Goal: Task Accomplishment & Management: Use online tool/utility

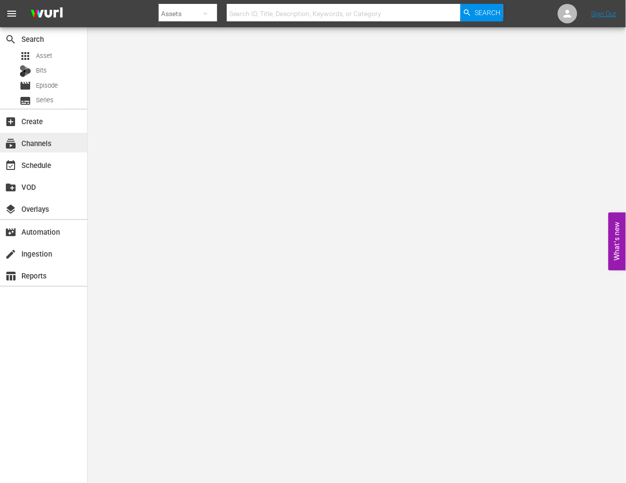
click at [27, 144] on div "subscriptions Channels" at bounding box center [27, 141] width 54 height 9
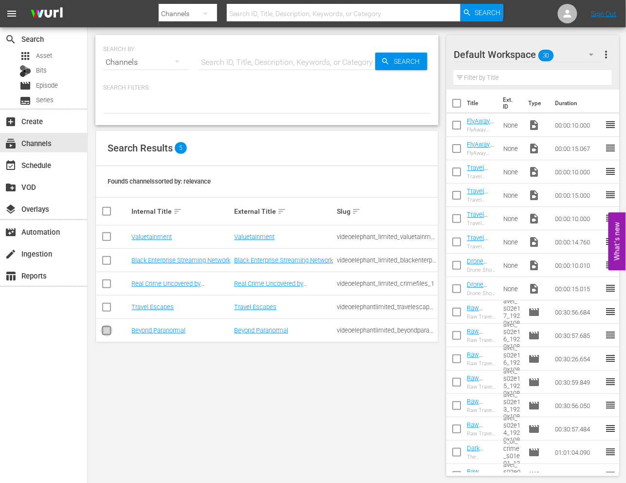
click at [109, 329] on input "checkbox" at bounding box center [107, 332] width 12 height 12
checkbox input "true"
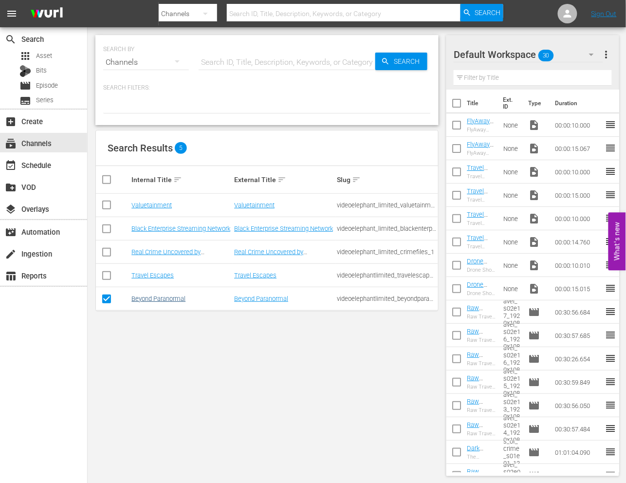
click at [146, 301] on link "Beyond Paranormal" at bounding box center [158, 298] width 54 height 7
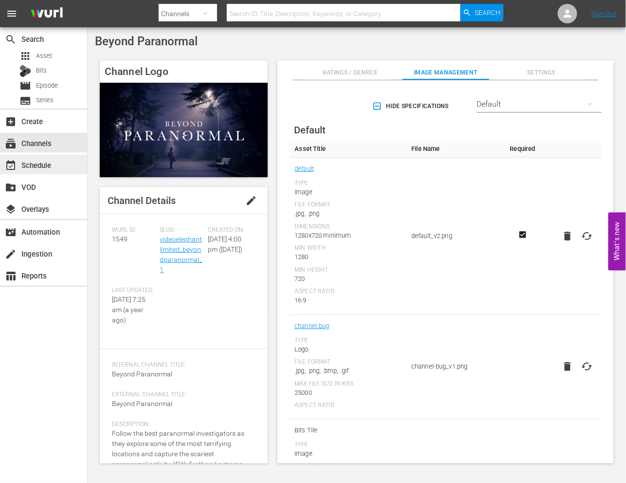
click at [56, 163] on div "event_available Schedule" at bounding box center [43, 164] width 87 height 19
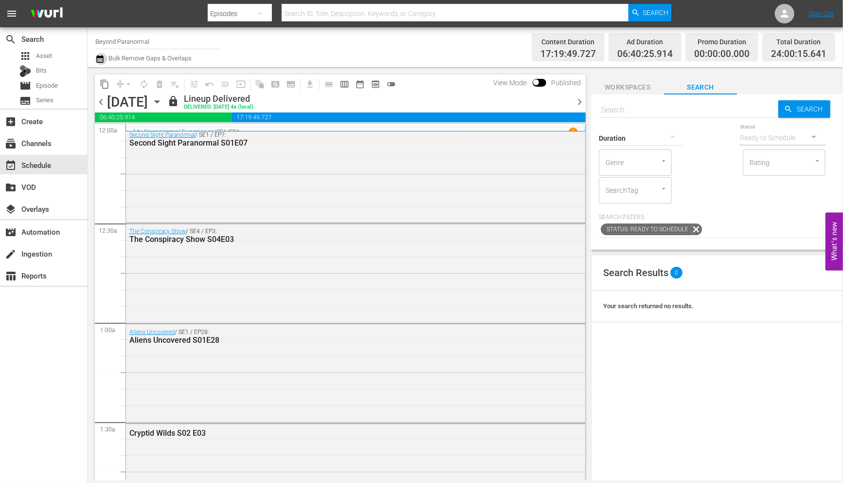
click at [100, 60] on icon "button" at bounding box center [99, 59] width 9 height 12
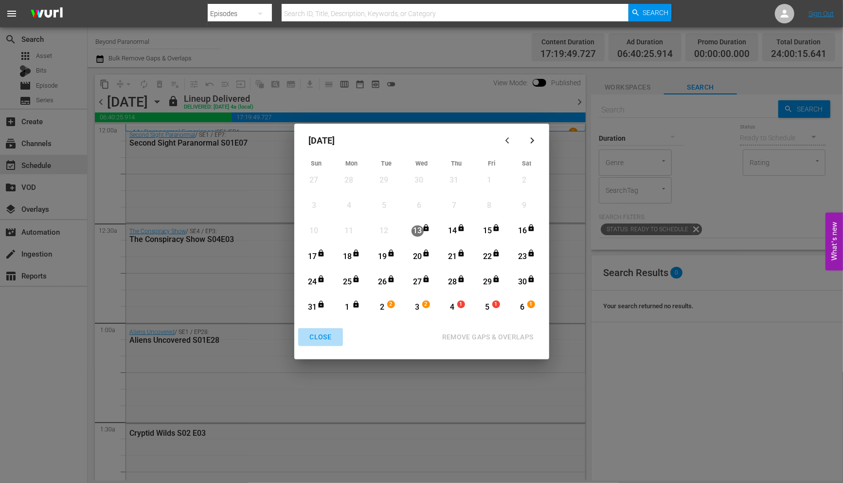
click at [316, 332] on div "CLOSE" at bounding box center [320, 337] width 37 height 12
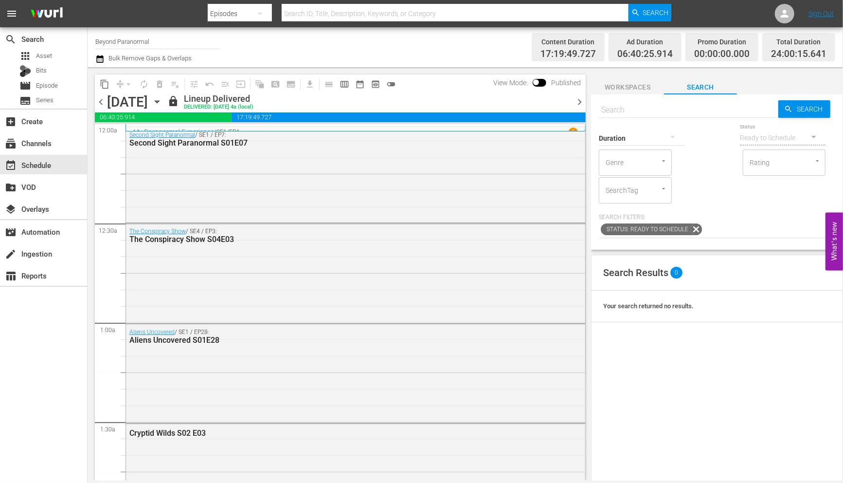
click at [162, 105] on icon "button" at bounding box center [157, 101] width 11 height 11
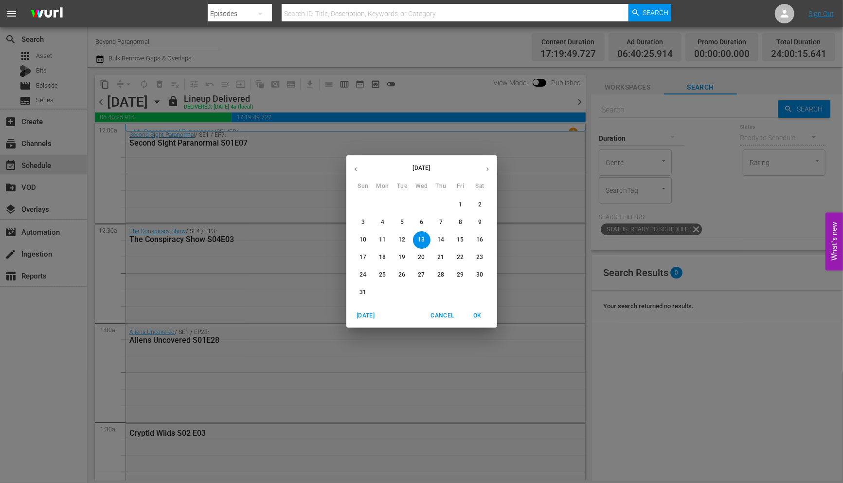
click at [486, 166] on icon "button" at bounding box center [487, 168] width 7 height 7
click at [400, 202] on p "2" at bounding box center [401, 204] width 3 height 8
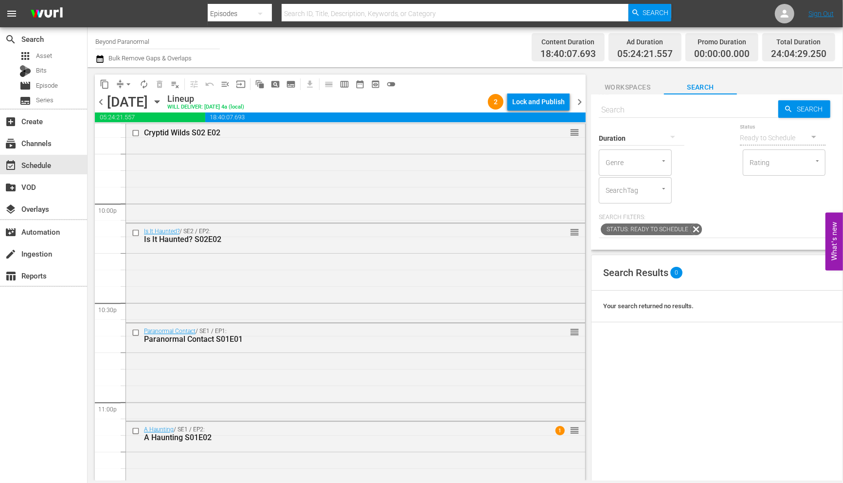
scroll to position [4430, 0]
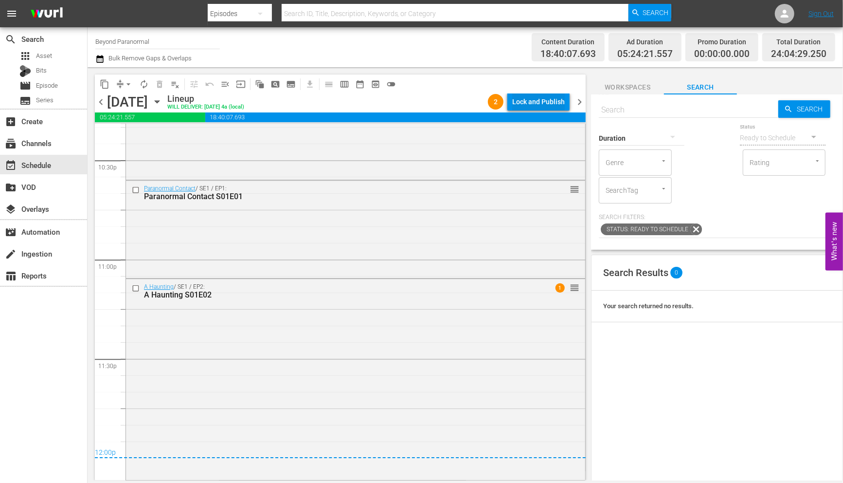
click at [530, 98] on div "Lock and Publish" at bounding box center [538, 102] width 53 height 18
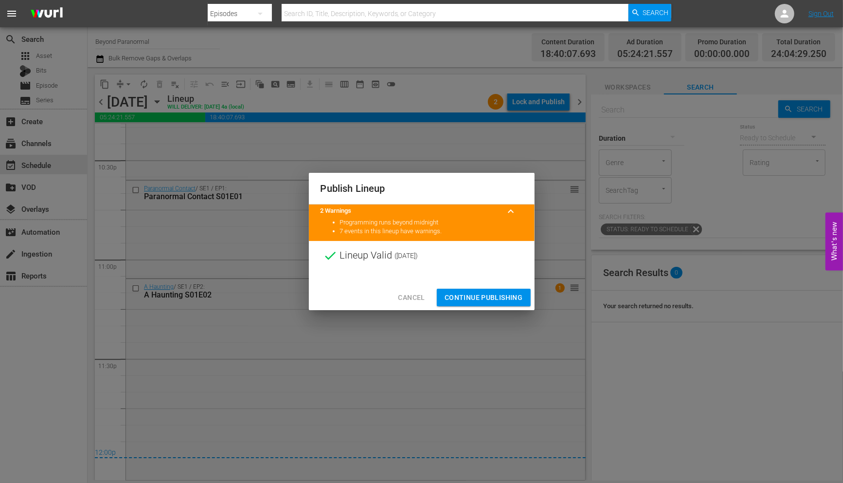
click at [461, 292] on button "Continue Publishing" at bounding box center [484, 297] width 94 height 18
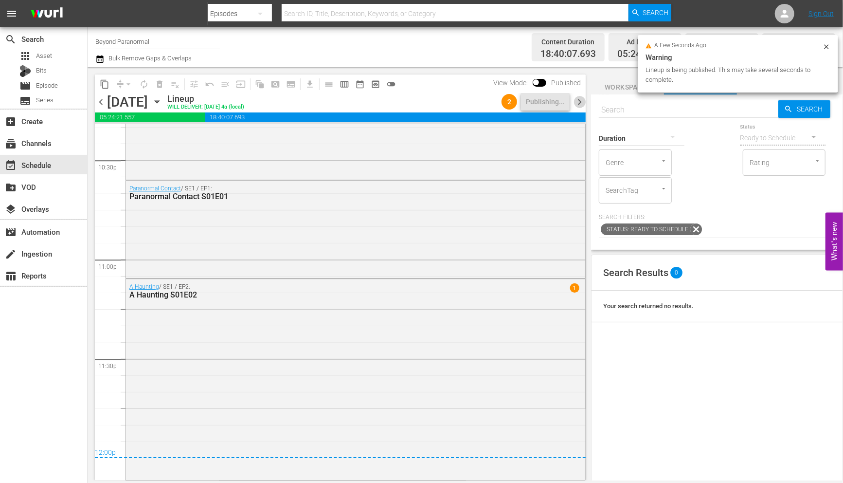
click at [580, 102] on span "chevron_right" at bounding box center [580, 102] width 12 height 12
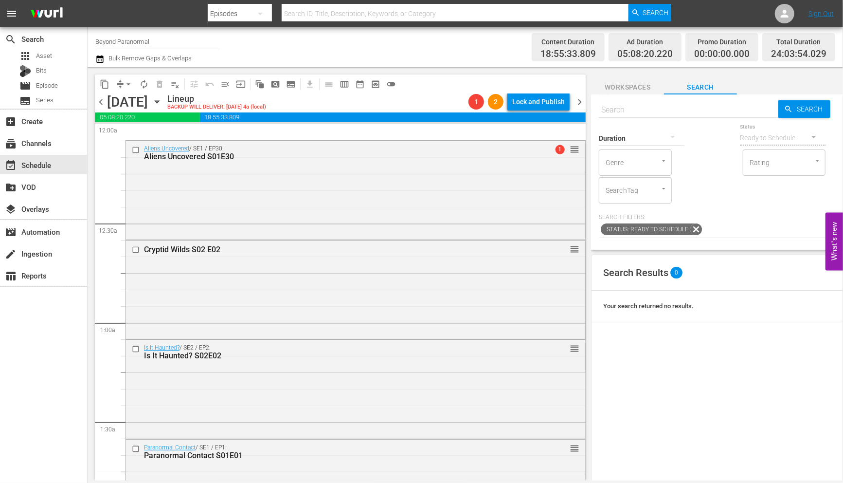
click at [98, 100] on span "chevron_left" at bounding box center [101, 102] width 12 height 12
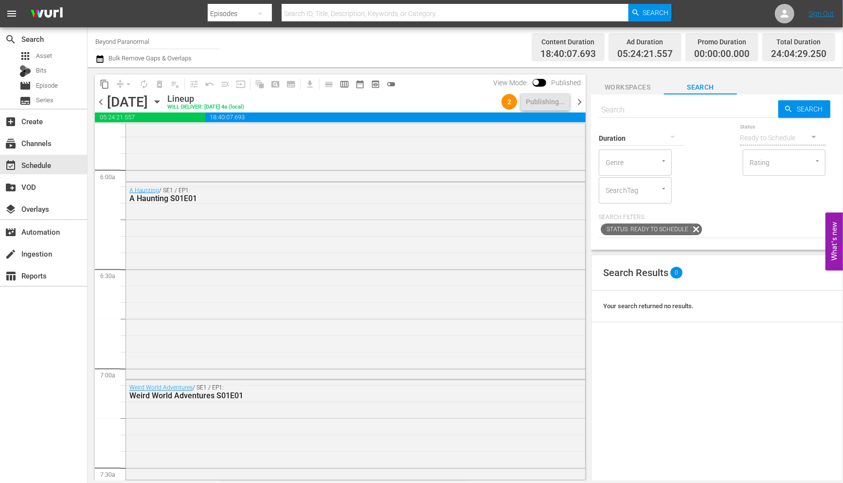
scroll to position [1693, 0]
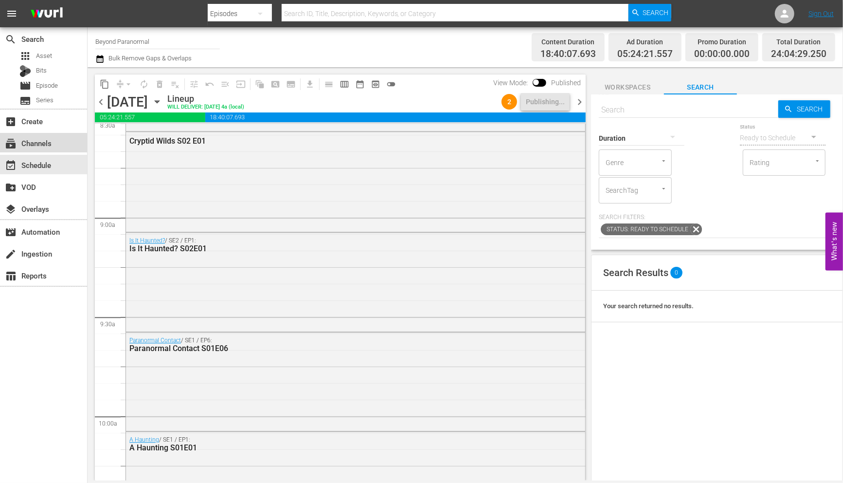
click at [24, 145] on div "subscriptions Channels" at bounding box center [27, 141] width 54 height 9
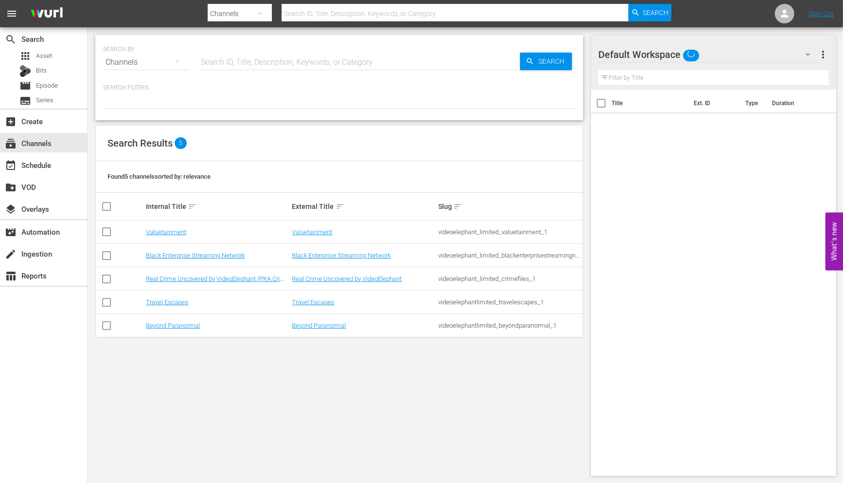
click at [108, 282] on input "checkbox" at bounding box center [107, 281] width 12 height 12
checkbox input "true"
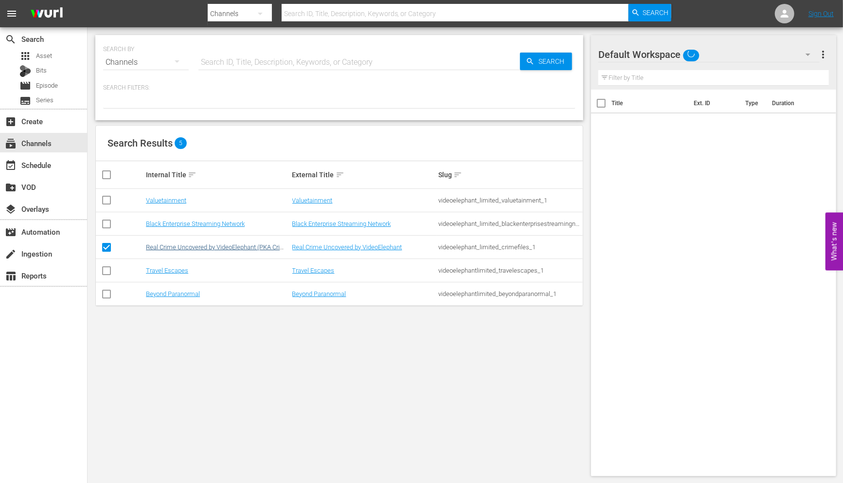
click at [160, 252] on link "Real Crime Uncovered by VideoElephant (PKA Crime Files)" at bounding box center [217, 250] width 143 height 15
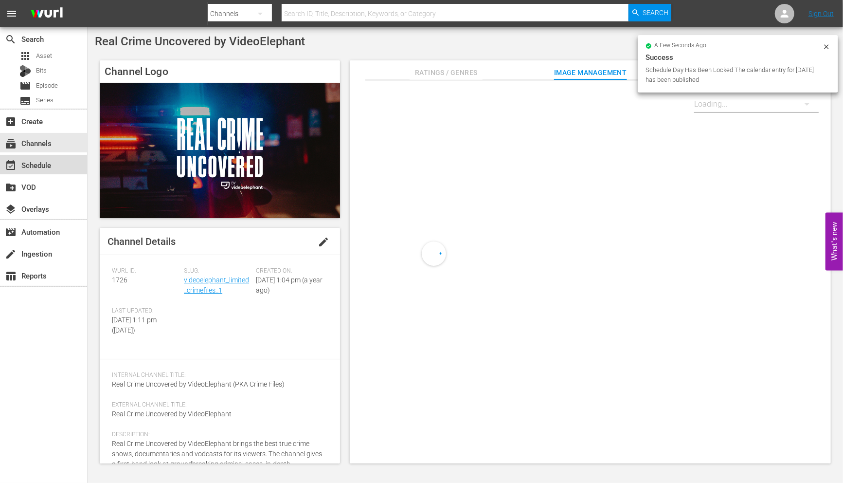
click at [39, 168] on div "event_available Schedule" at bounding box center [27, 163] width 54 height 9
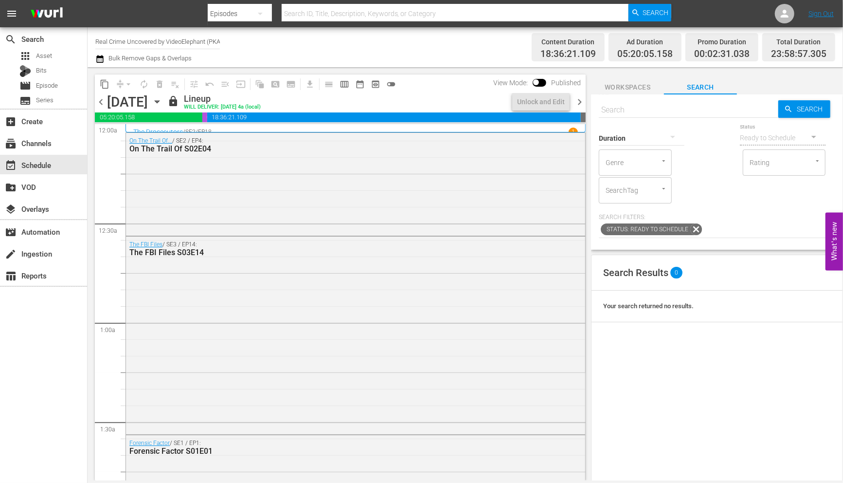
click at [99, 58] on icon "button" at bounding box center [99, 59] width 9 height 12
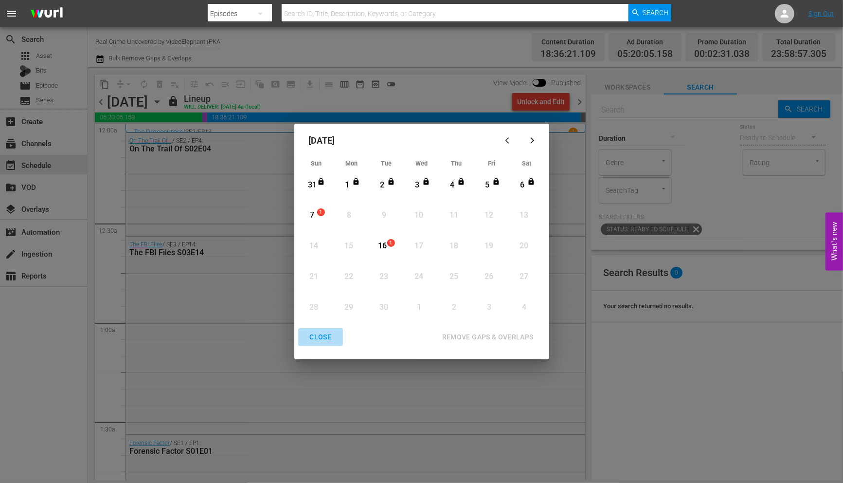
click at [317, 339] on div "CLOSE" at bounding box center [320, 337] width 37 height 12
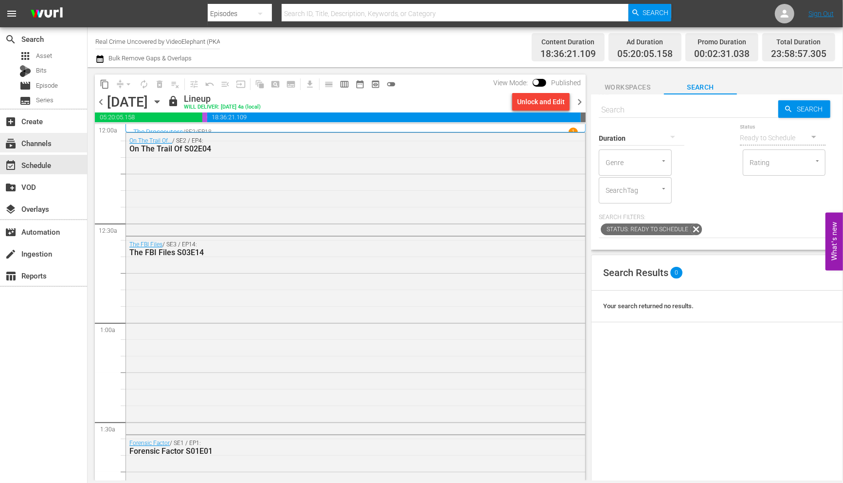
click at [39, 146] on div "subscriptions Channels" at bounding box center [27, 141] width 54 height 9
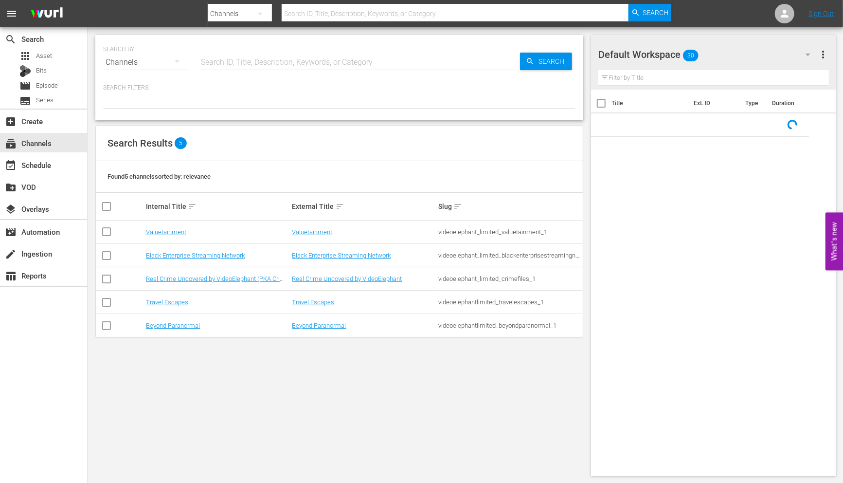
click at [107, 302] on input "checkbox" at bounding box center [107, 304] width 12 height 12
checkbox input "true"
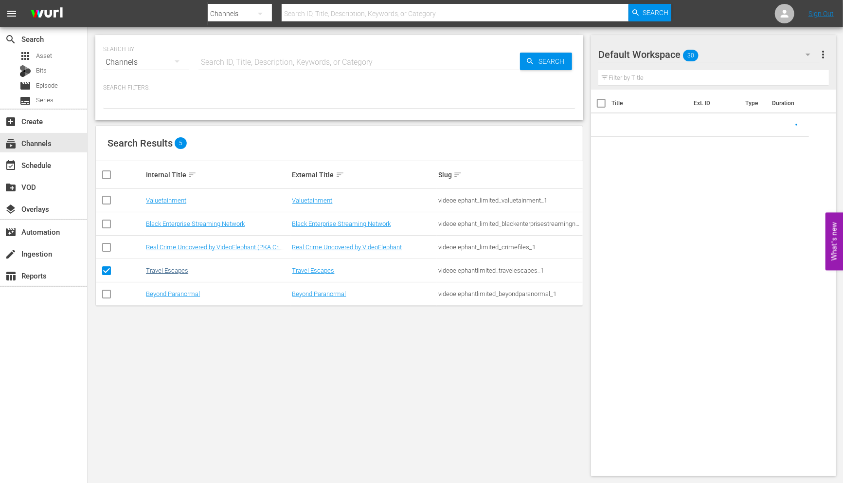
click at [146, 271] on link "Travel Escapes" at bounding box center [167, 270] width 42 height 7
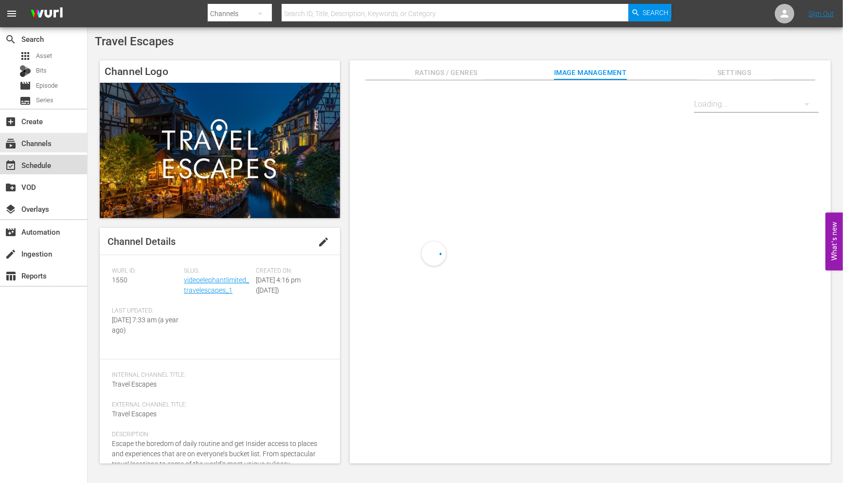
click at [25, 166] on div "event_available Schedule" at bounding box center [27, 163] width 54 height 9
